Goal: Book appointment/travel/reservation

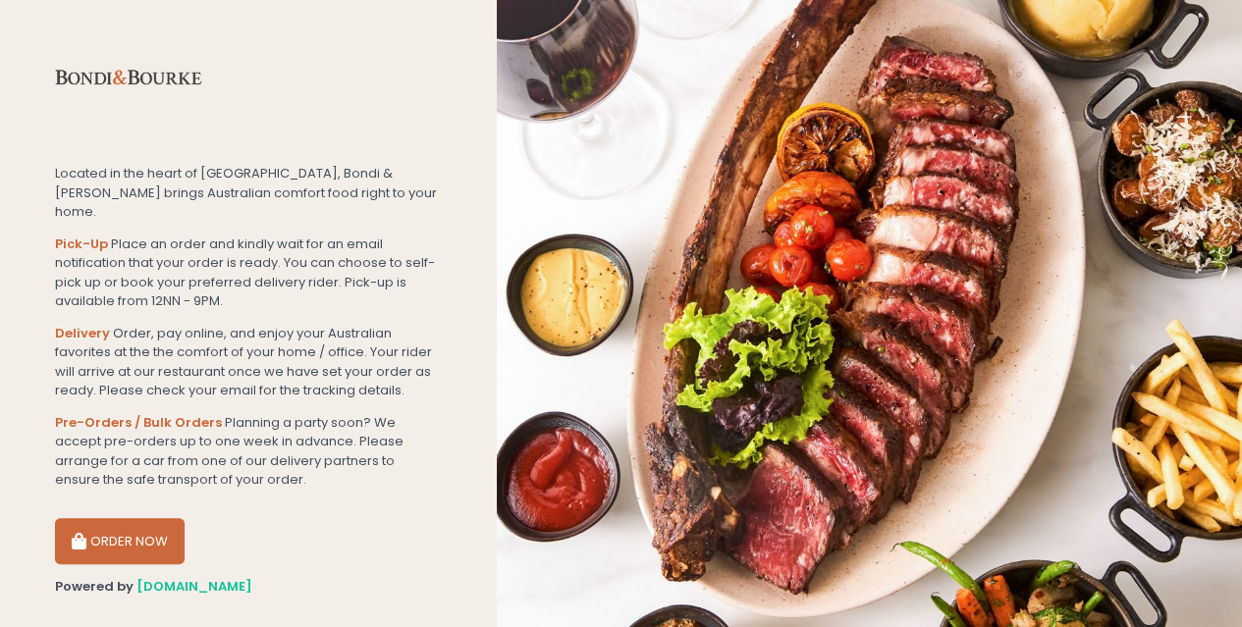
scroll to position [193, 0]
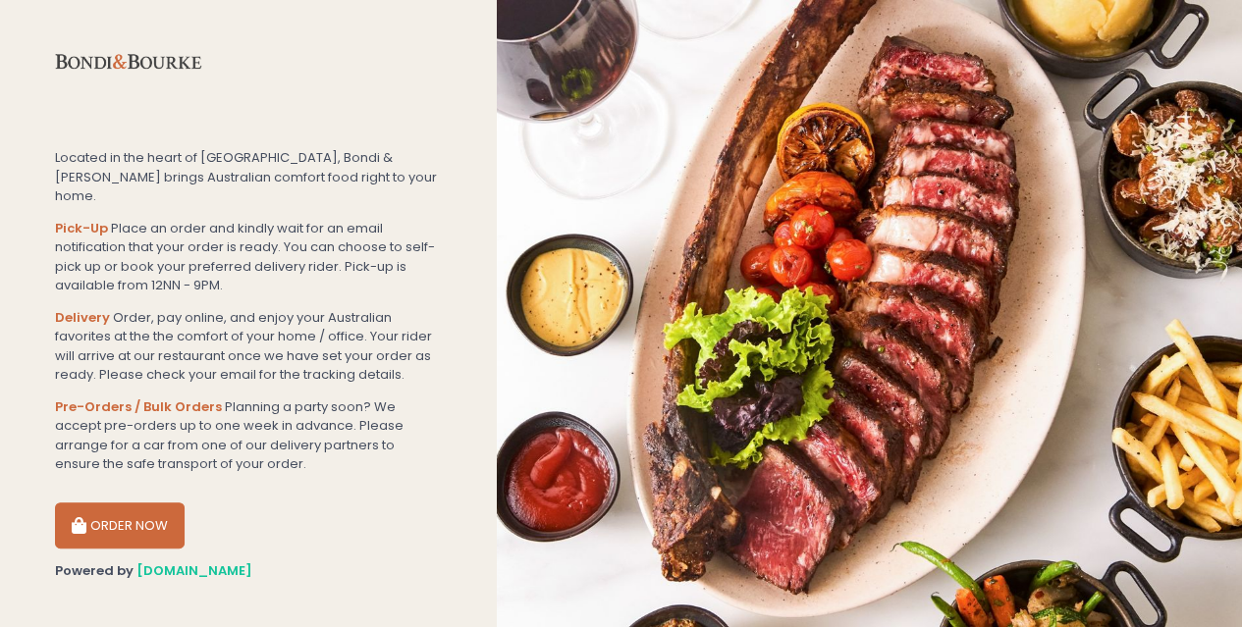
click at [133, 506] on button "ORDER NOW" at bounding box center [120, 526] width 130 height 47
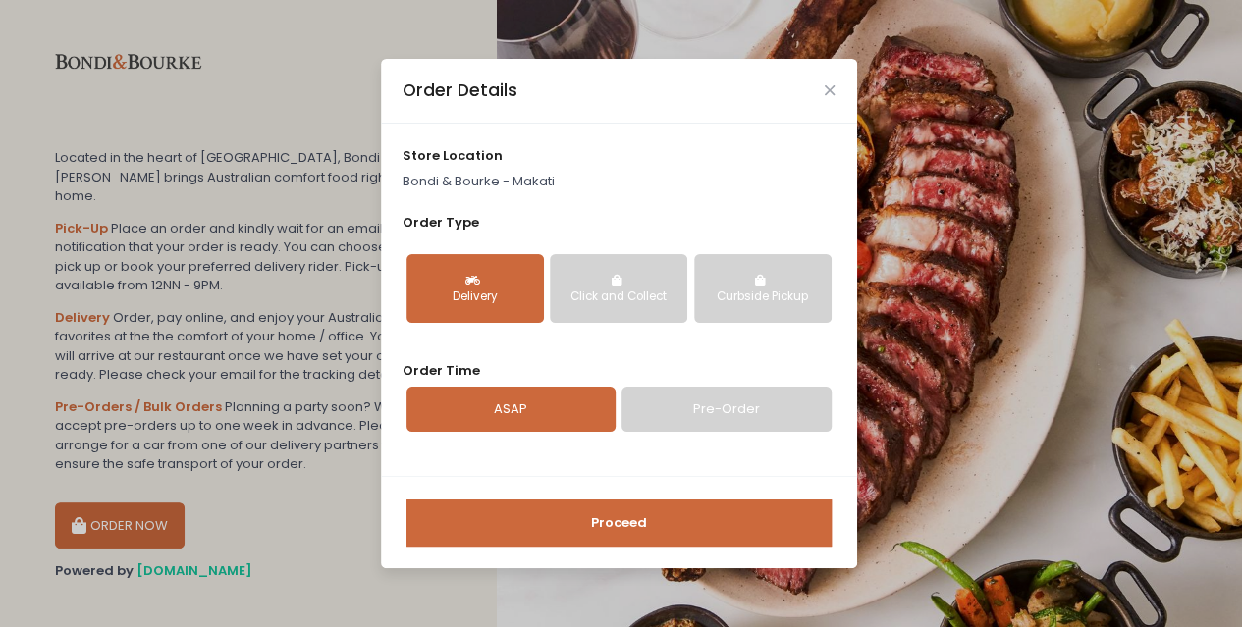
click at [625, 290] on div "Click and Collect" at bounding box center [618, 298] width 110 height 18
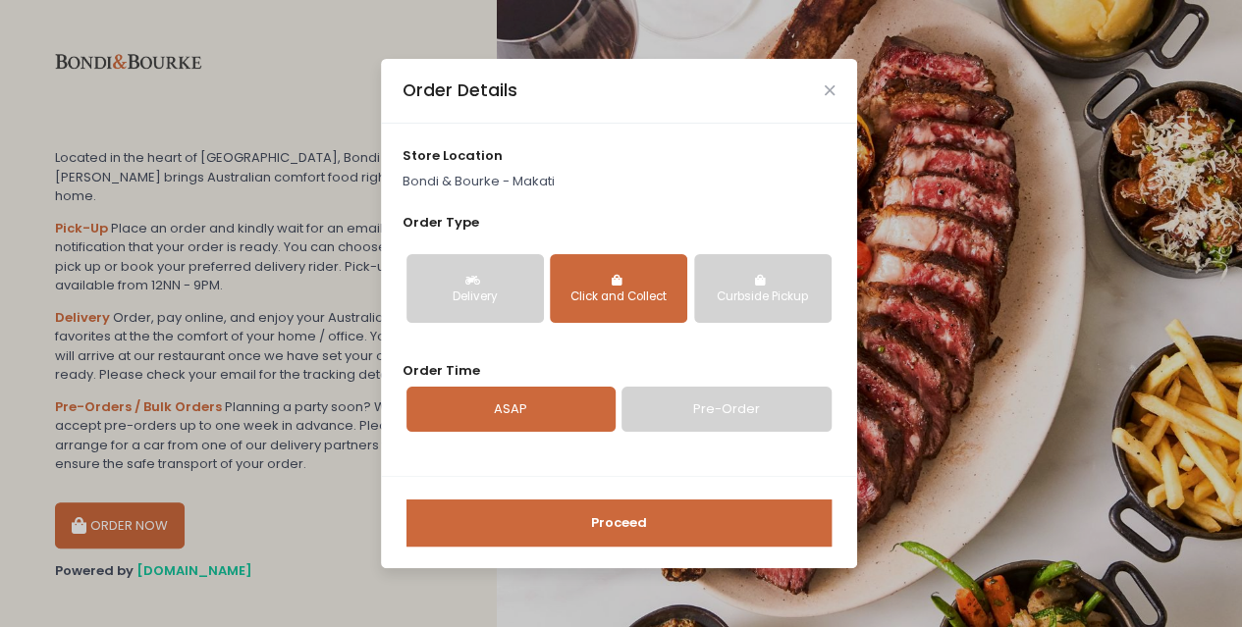
click at [695, 409] on link "Pre-Order" at bounding box center [725, 409] width 209 height 45
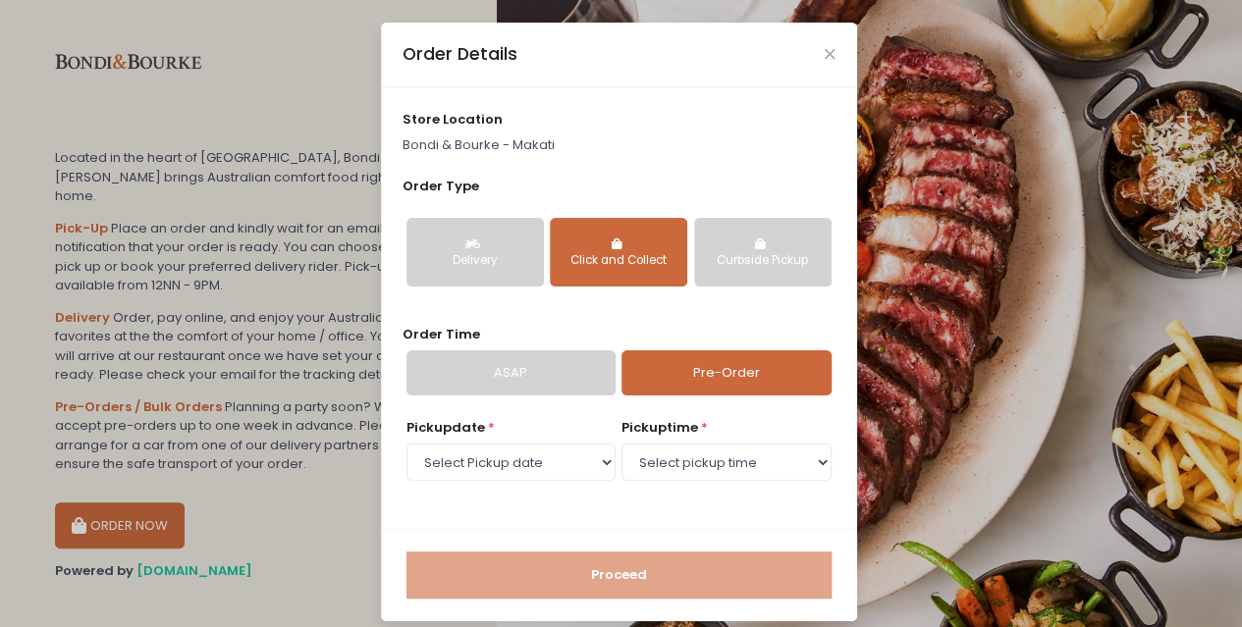
scroll to position [14, 0]
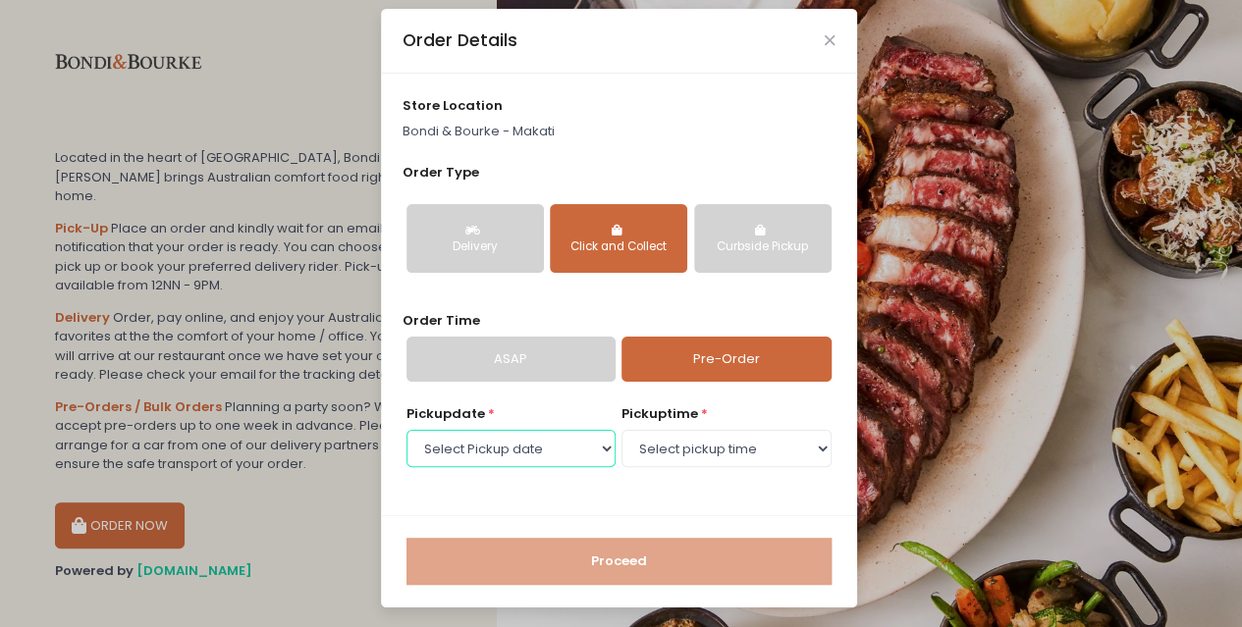
click at [593, 444] on select "Select Pickup date [DATE] [DATE] [DATE] [DATE] [DATE] [DATE] [DATE] [DATE] [DAT…" at bounding box center [510, 448] width 209 height 37
select select "[DATE]"
click at [406, 430] on select "Select Pickup date [DATE] [DATE] [DATE] [DATE] [DATE] [DATE] [DATE] [DATE] [DAT…" at bounding box center [510, 448] width 209 height 37
click at [651, 443] on select "Select pickup time 11:00 AM - 11:30 AM 11:30 AM - 12:00 PM 12:00 PM - 12:30 PM …" at bounding box center [725, 448] width 209 height 37
select select "11:00"
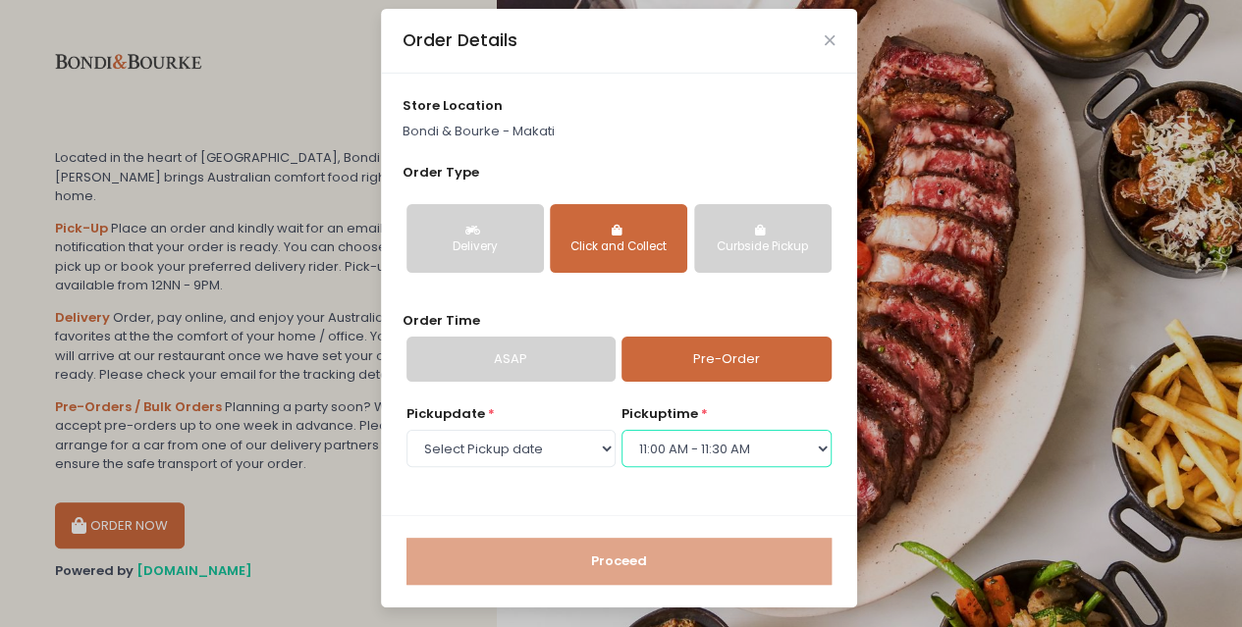
click at [621, 430] on select "Select pickup time 11:00 AM - 11:30 AM 11:30 AM - 12:00 PM 12:00 PM - 12:30 PM …" at bounding box center [725, 448] width 209 height 37
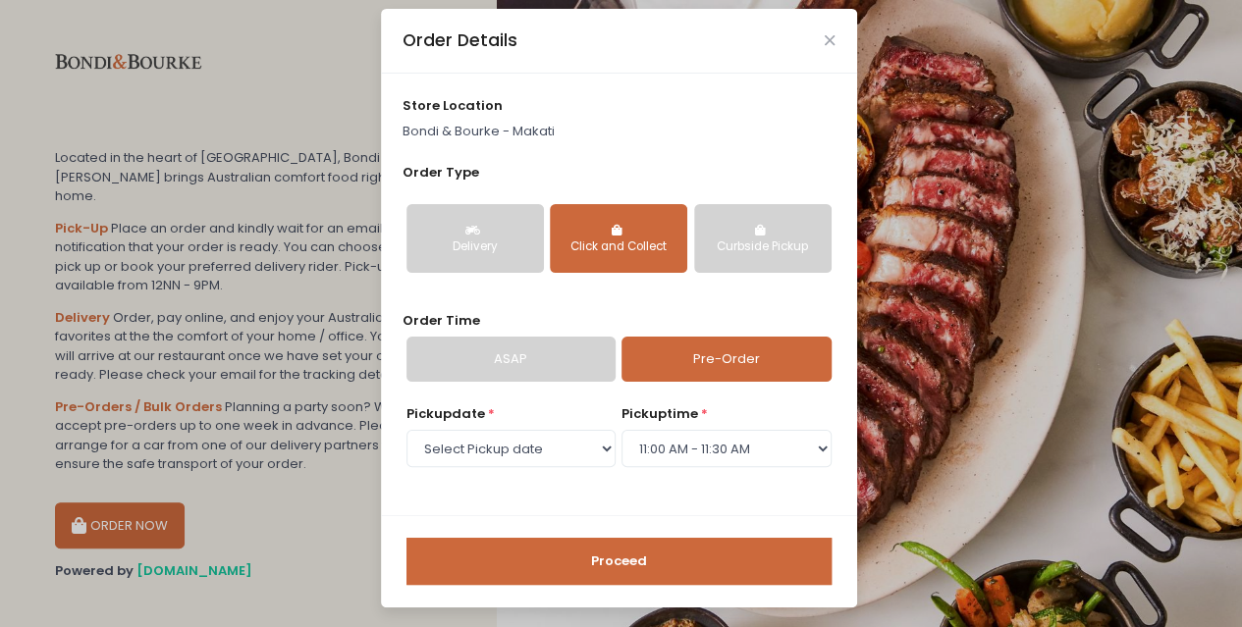
click at [592, 541] on button "Proceed" at bounding box center [618, 561] width 425 height 47
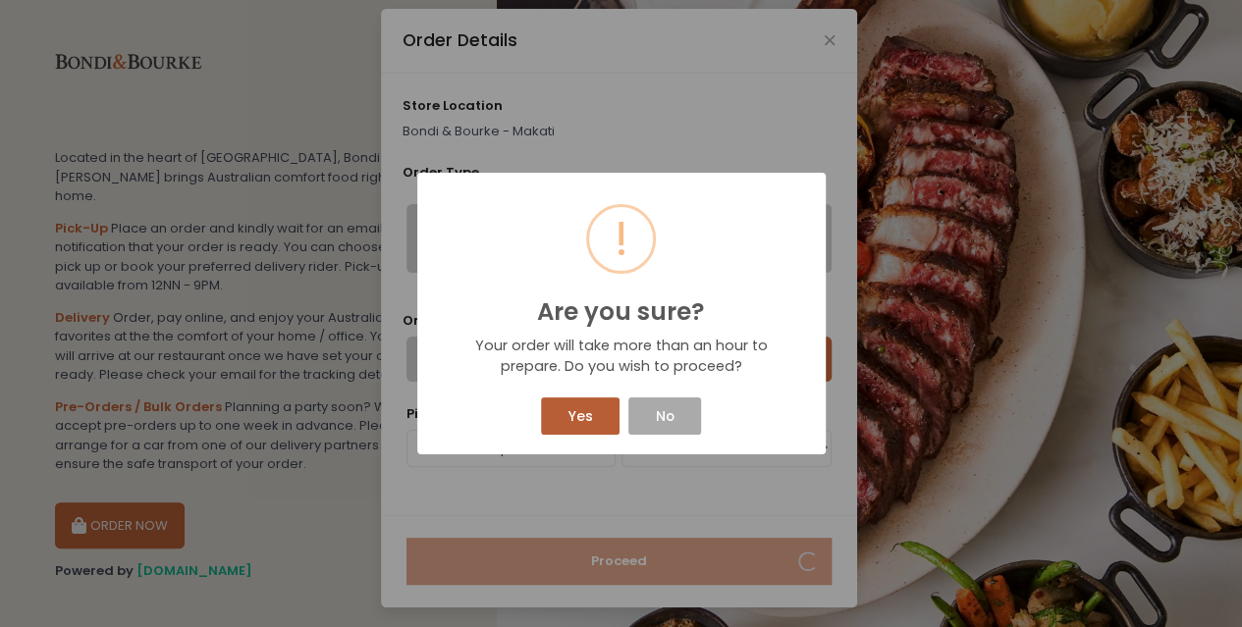
click at [593, 418] on button "Yes" at bounding box center [580, 416] width 79 height 37
